Goal: Information Seeking & Learning: Learn about a topic

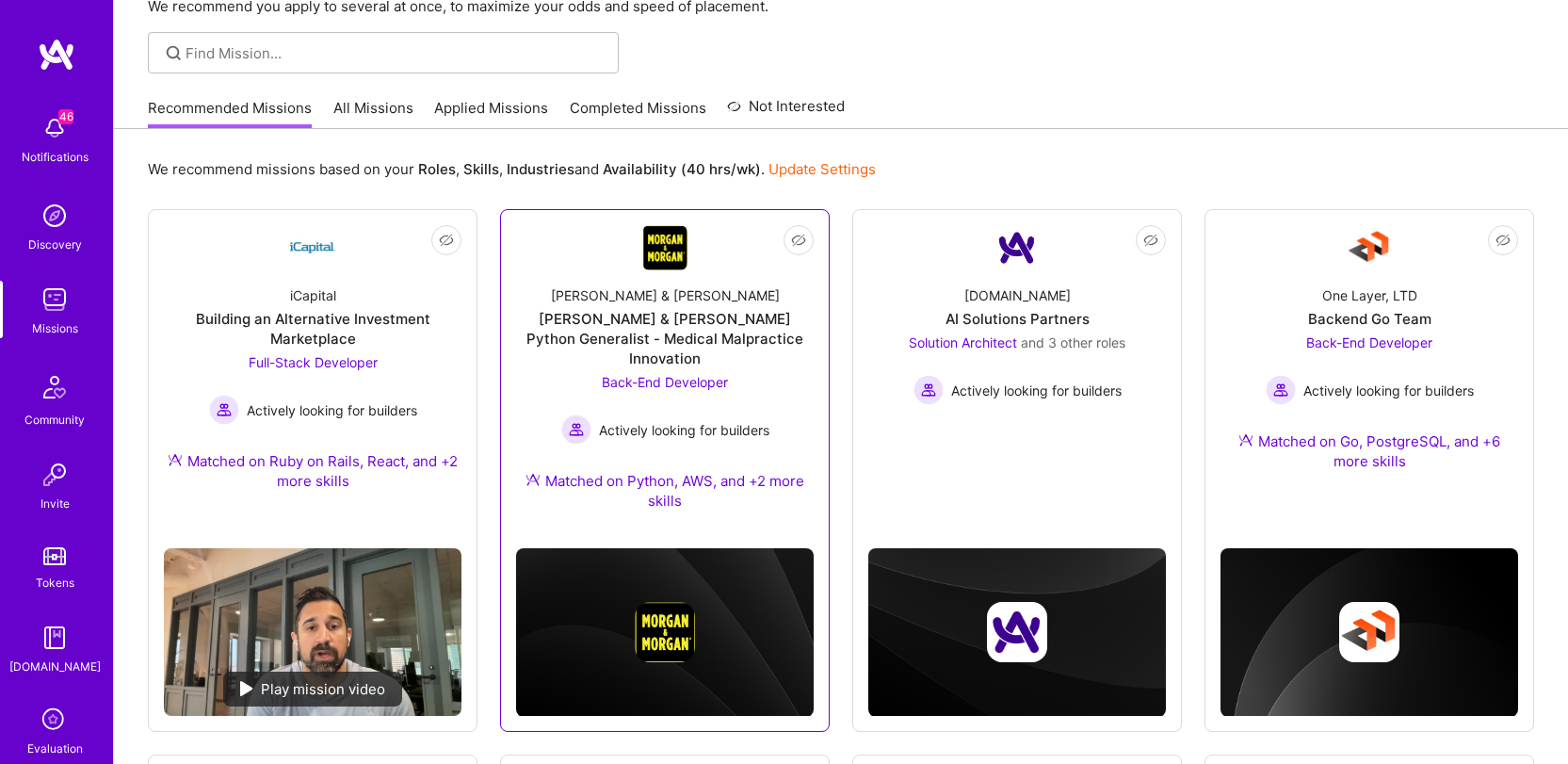
scroll to position [241, 0]
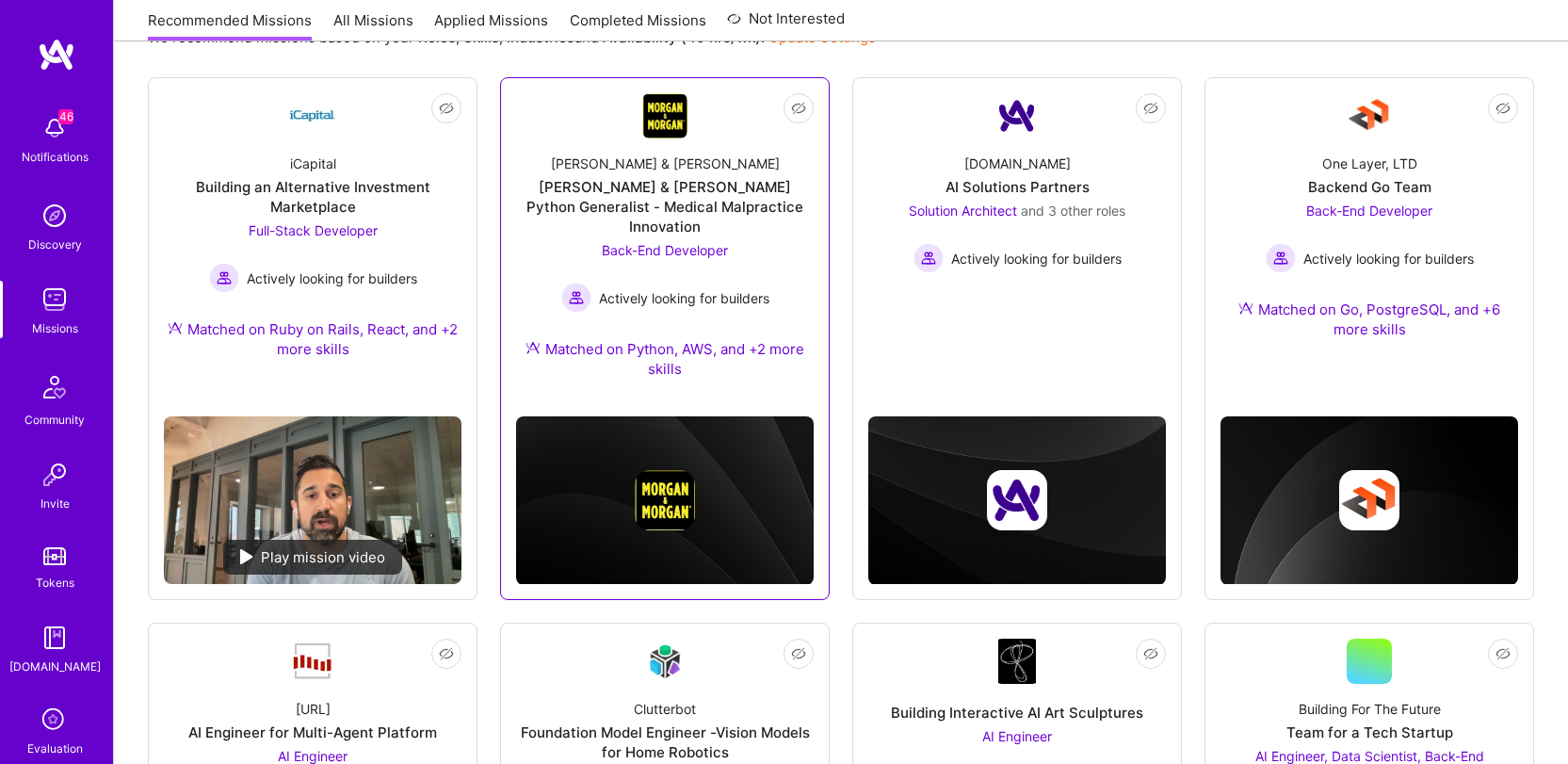
click at [660, 208] on div "[PERSON_NAME] & [PERSON_NAME] Python Generalist - Medical Malpractice Innovation" at bounding box center [665, 207] width 297 height 60
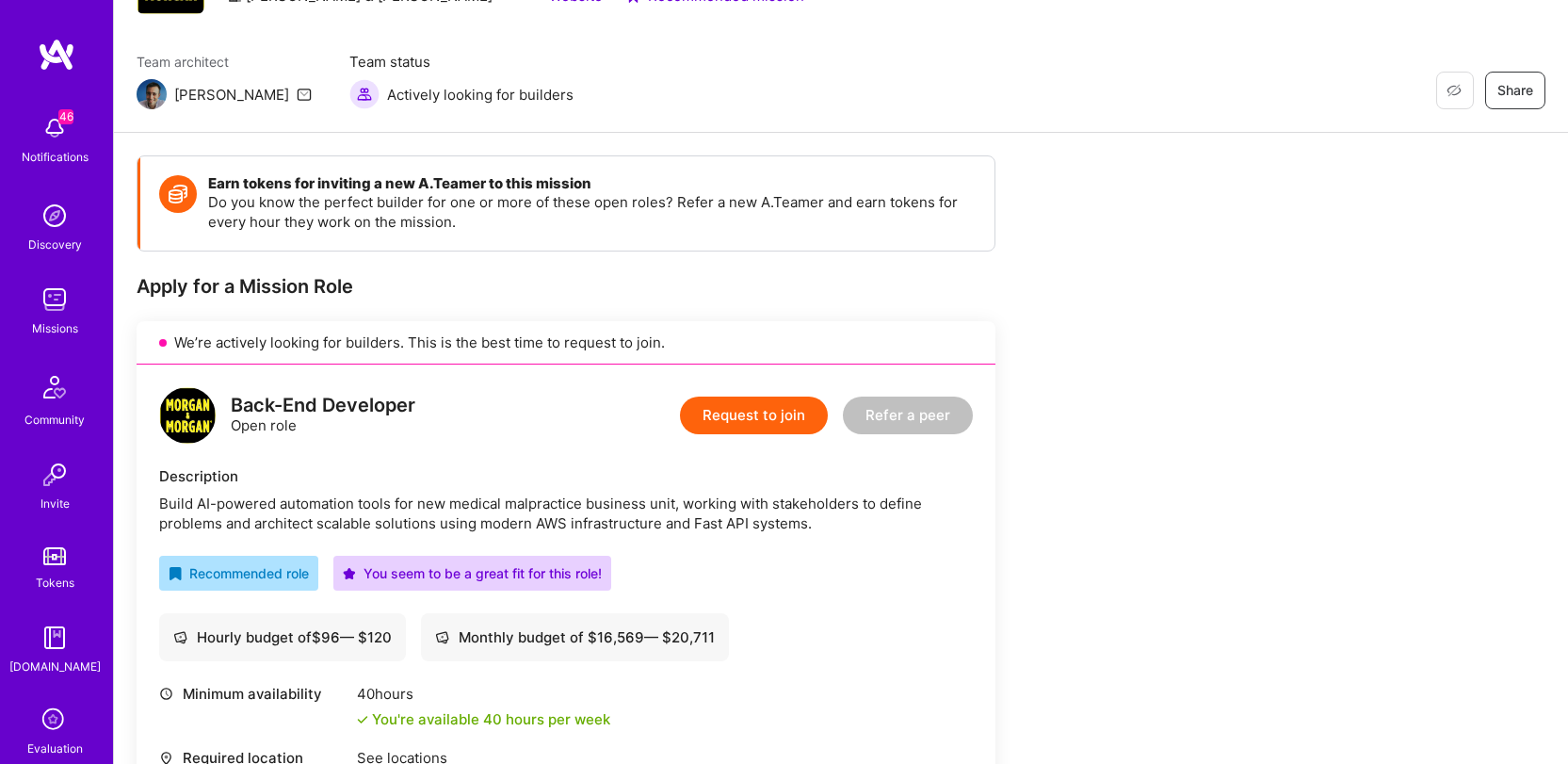
scroll to position [125, 0]
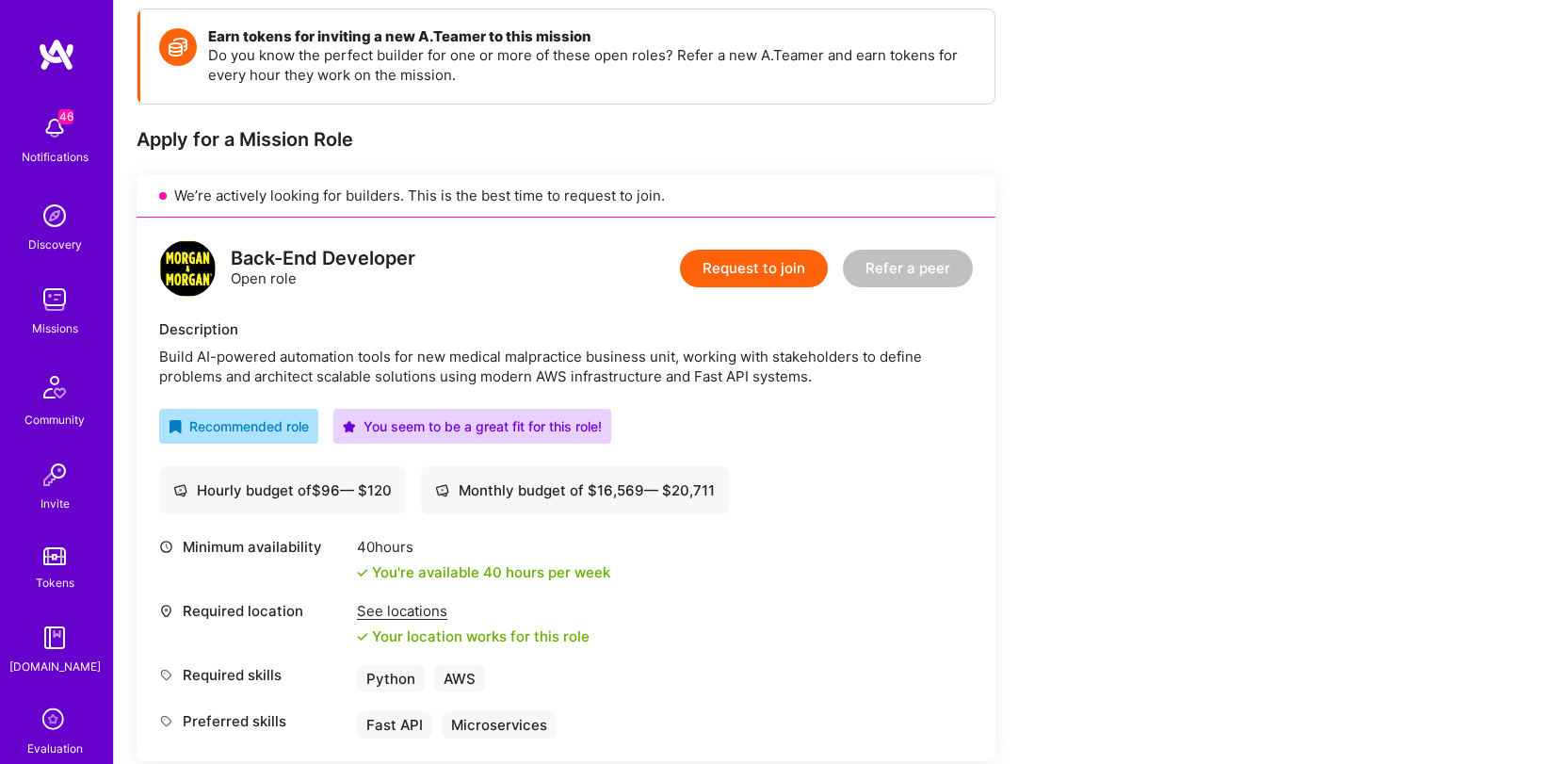
scroll to position [303, 0]
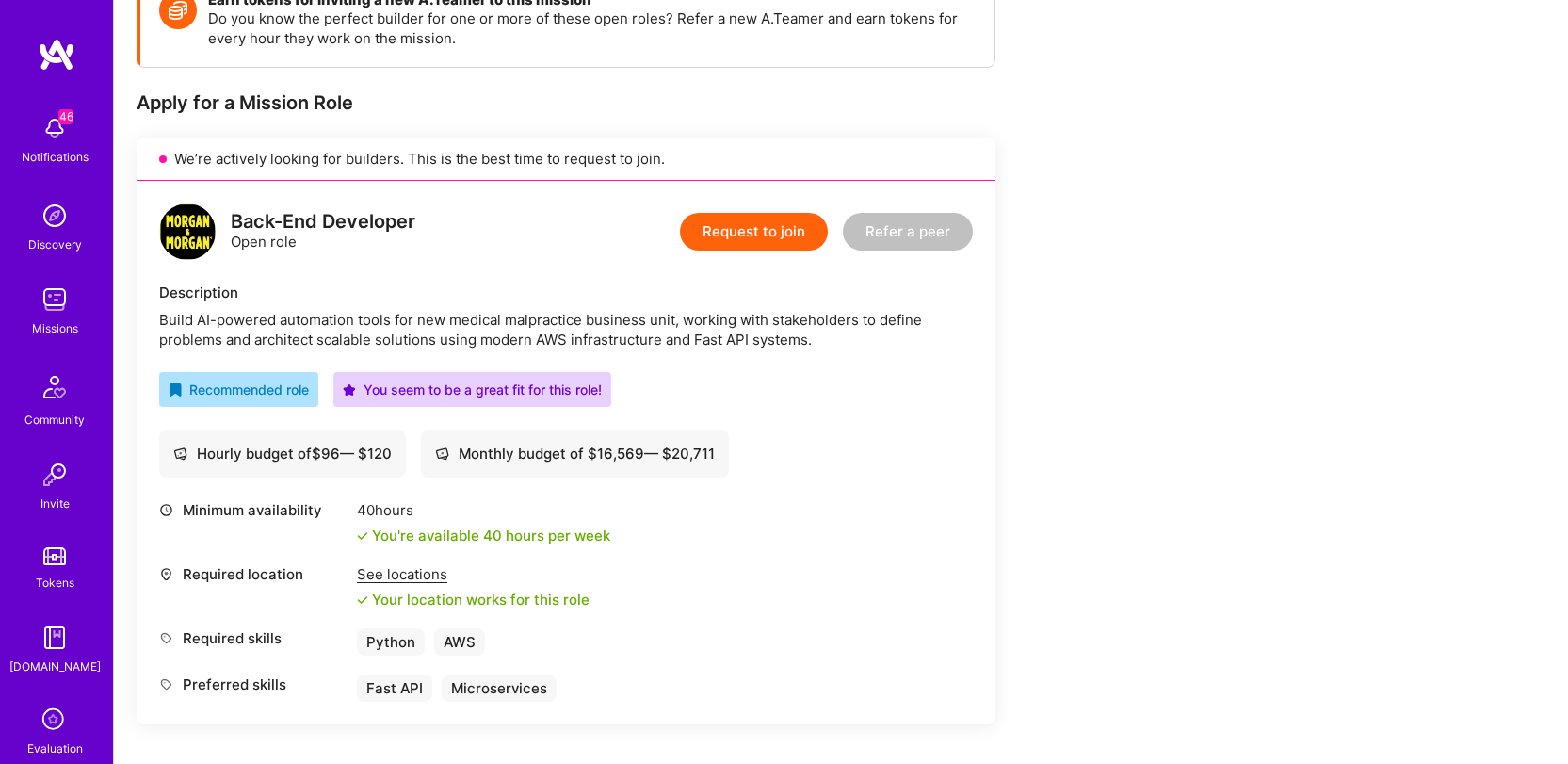
click at [986, 461] on div "Back-End Developer Open role Request to join Refer a peer Description Build AI-…" at bounding box center [566, 452] width 859 height 544
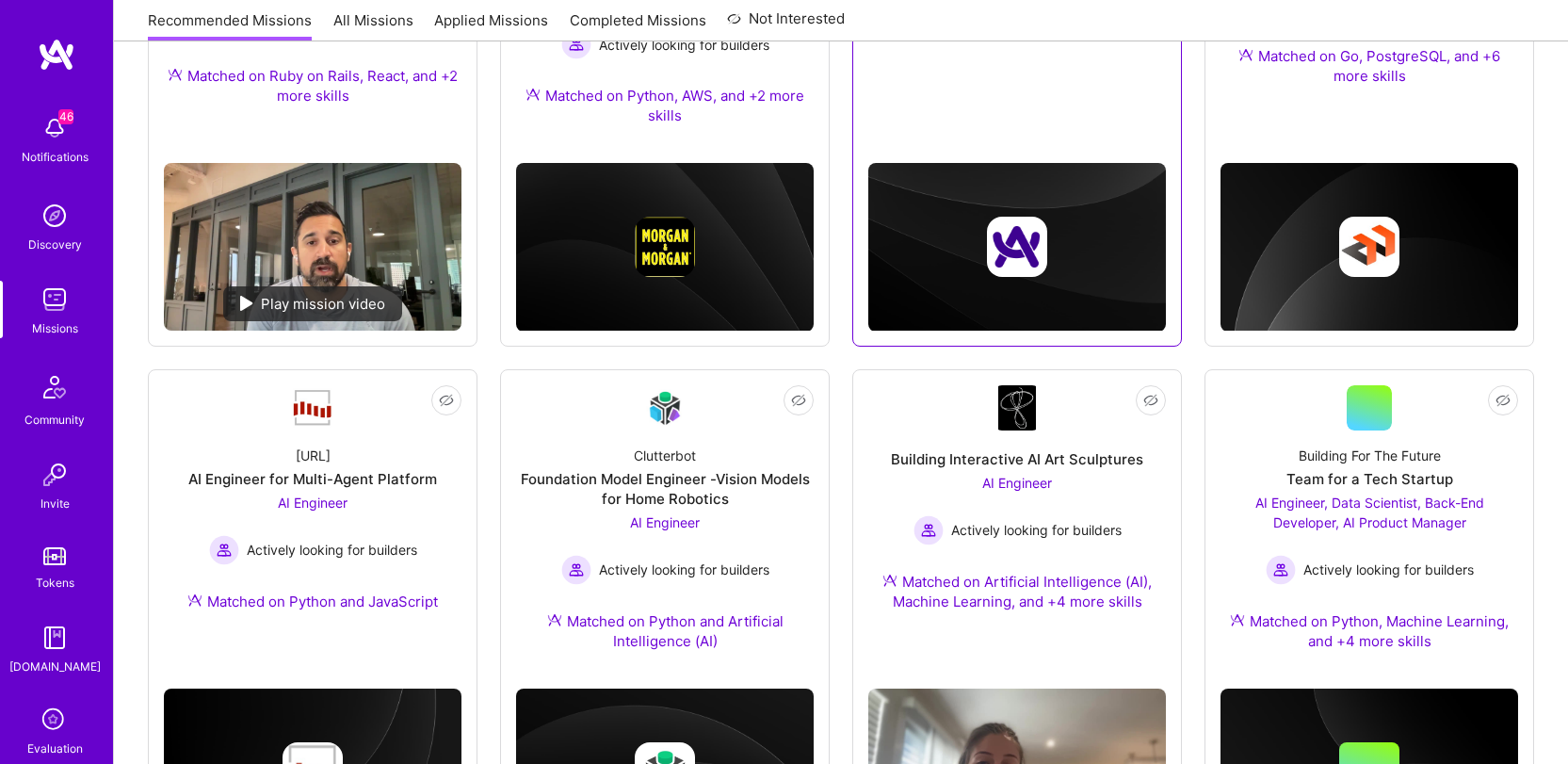
scroll to position [575, 0]
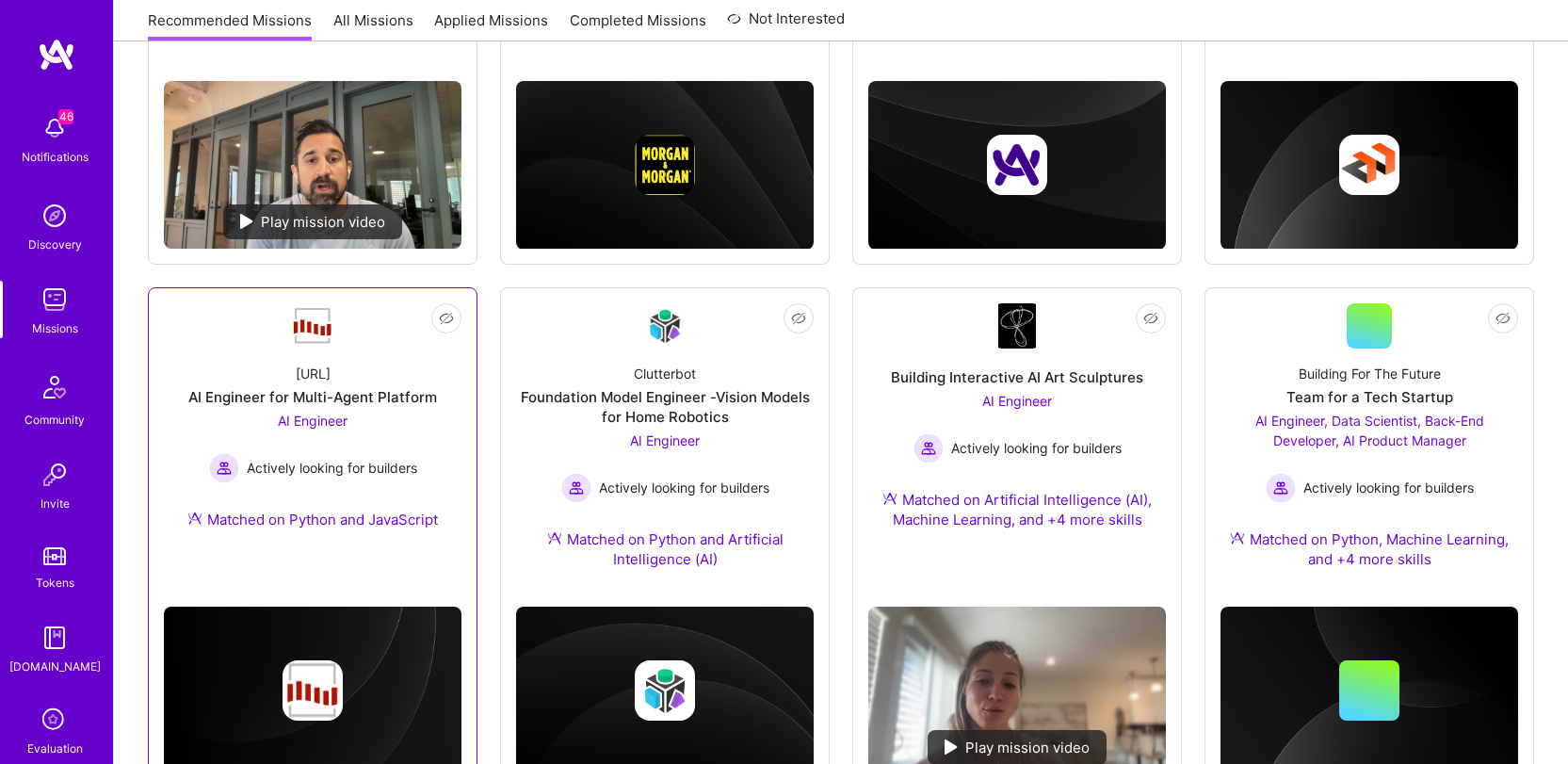
click at [293, 387] on div "AI Engineer for Multi-Agent Platform" at bounding box center [313, 396] width 248 height 20
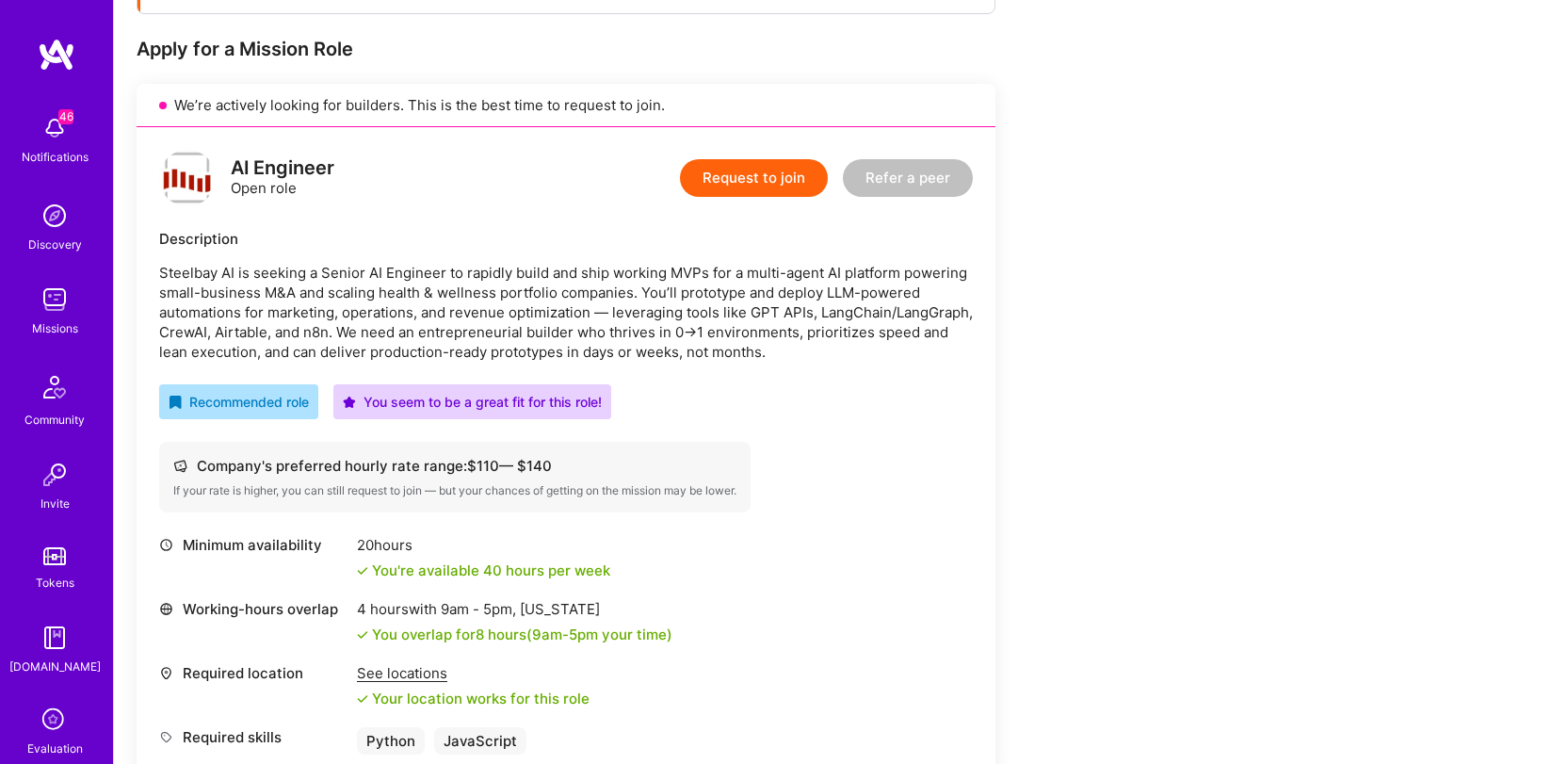
scroll to position [351, 0]
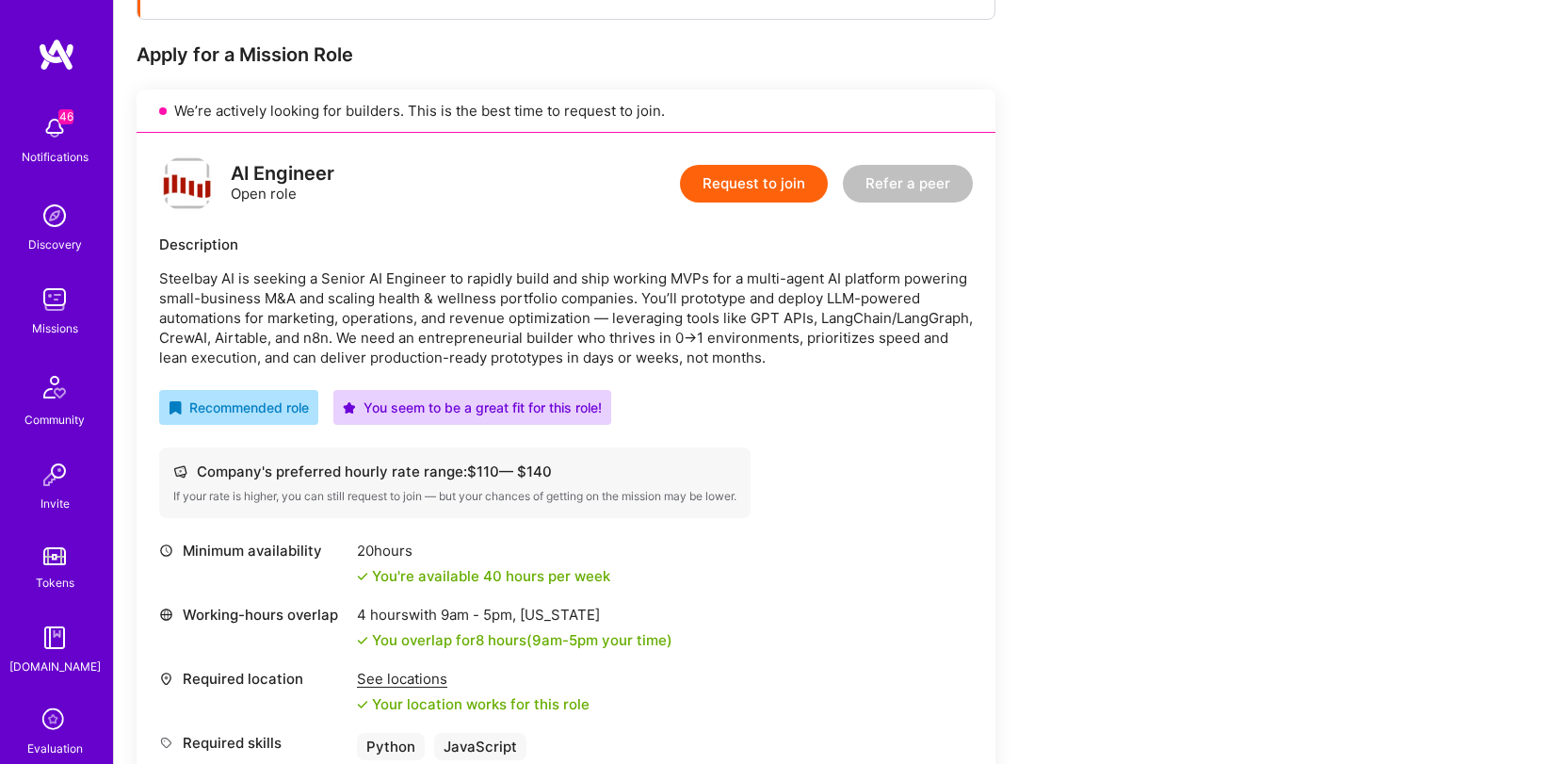
click at [702, 338] on p "Steelbay AI is seeking a Senior AI Engineer to rapidly build and ship working M…" at bounding box center [566, 318] width 814 height 99
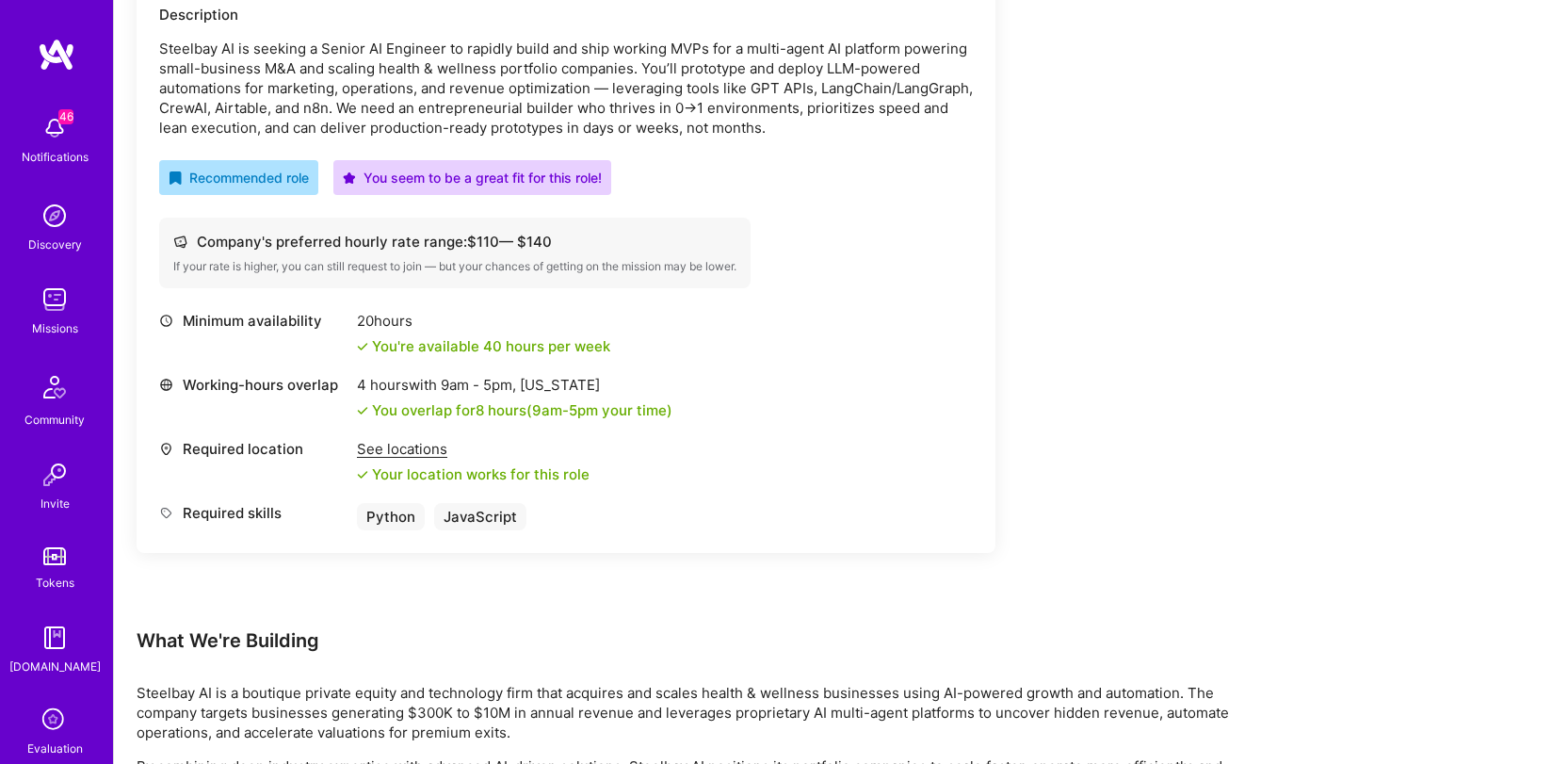
scroll to position [248, 0]
